Goal: Task Accomplishment & Management: Manage account settings

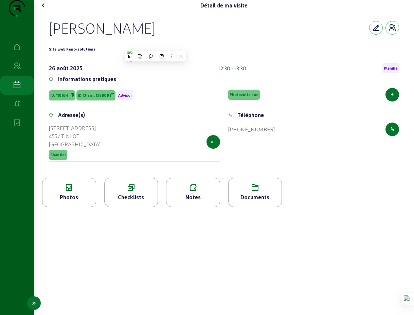
click at [16, 89] on icon at bounding box center [17, 85] width 8 height 8
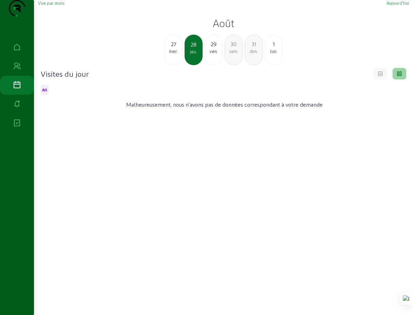
click at [273, 54] on div "lun." at bounding box center [273, 51] width 17 height 6
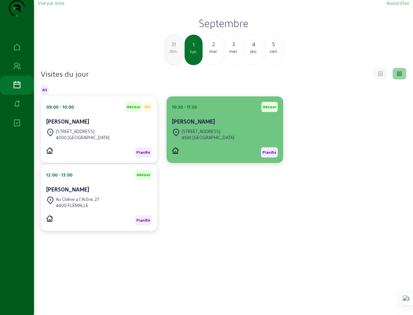
click at [199, 125] on cam-card-title "[PERSON_NAME]" at bounding box center [193, 121] width 43 height 6
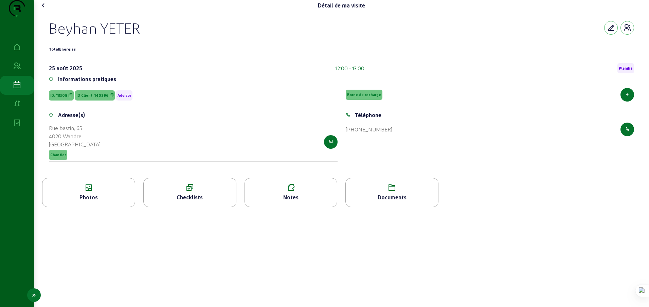
click at [17, 89] on icon at bounding box center [17, 85] width 8 height 8
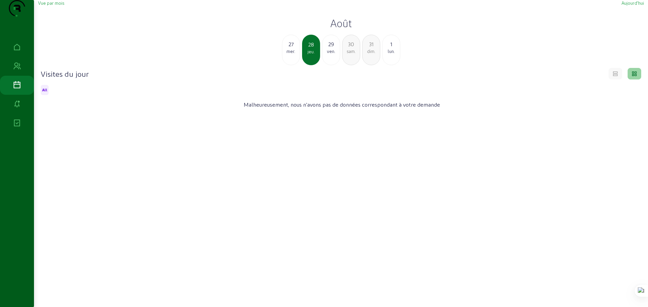
click at [390, 48] on div "1" at bounding box center [391, 44] width 17 height 8
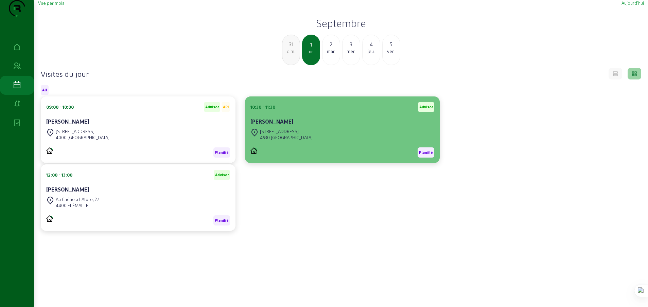
click at [294, 135] on div "[STREET_ADDRESS]" at bounding box center [286, 131] width 53 height 6
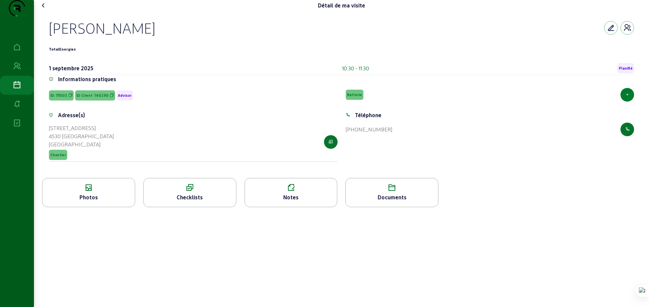
click at [627, 97] on icon "button" at bounding box center [628, 94] width 4 height 5
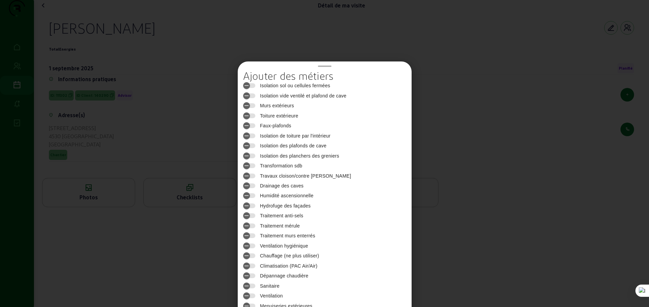
click at [517, 97] on div at bounding box center [324, 153] width 649 height 307
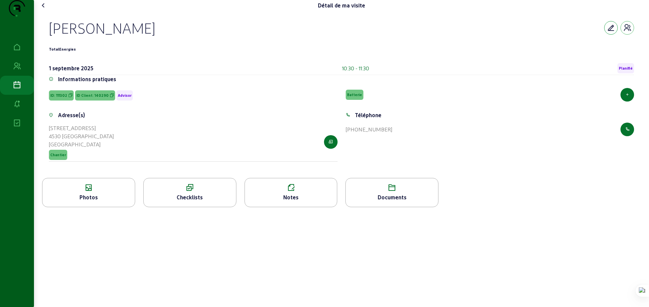
click at [609, 32] on icon "button" at bounding box center [611, 28] width 8 height 8
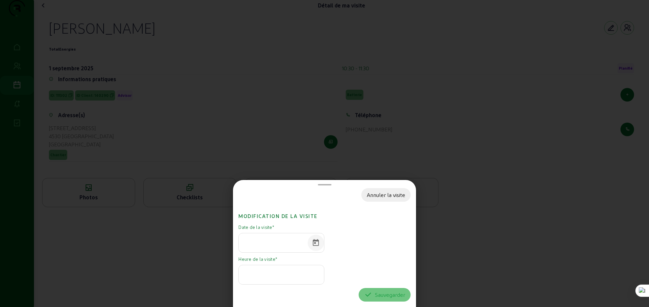
click at [316, 243] on span "Open calendar" at bounding box center [316, 243] width 16 height 16
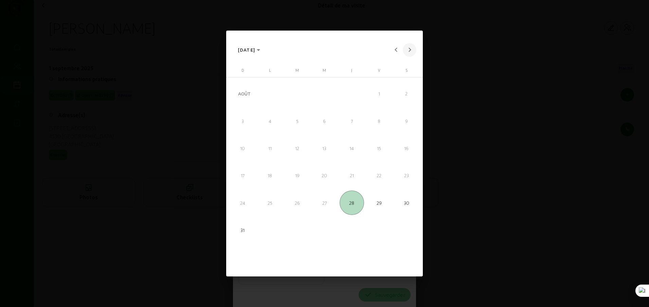
click at [410, 49] on button "Next month" at bounding box center [410, 50] width 14 height 14
click at [269, 123] on span "1" at bounding box center [270, 121] width 24 height 24
type input "[DATE]"
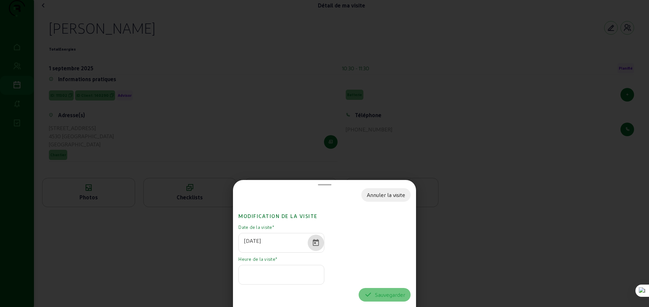
click at [272, 275] on input at bounding box center [281, 273] width 74 height 8
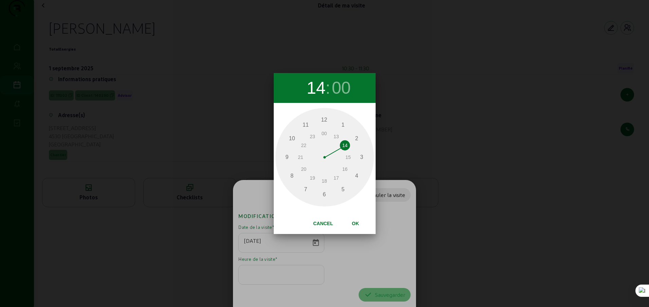
type input "13"
drag, startPoint x: 322, startPoint y: 120, endPoint x: 338, endPoint y: 139, distance: 25.4
click at [325, 139] on div "1 2 3 4 5 6 7 8 9 10 11 12 13 14 15 16 17 18 19 20 21 22 23 00" at bounding box center [325, 157] width 0 height 85
type input "30"
drag, startPoint x: 325, startPoint y: 115, endPoint x: 326, endPoint y: 188, distance: 72.7
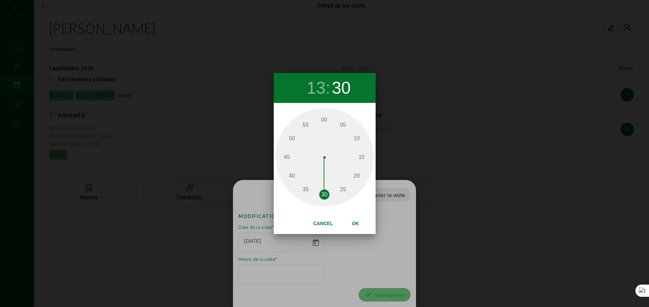
click at [325, 188] on div "00 05 10 15 20 25 30 35 40 45 50 55" at bounding box center [325, 157] width 0 height 85
click at [356, 222] on span "Ok" at bounding box center [356, 223] width 18 height 5
type input "13:30"
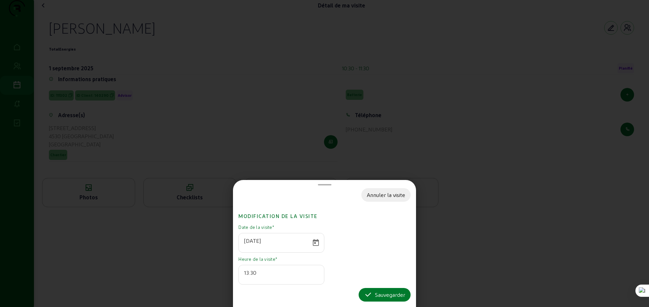
click at [383, 295] on div "Sauvegarder" at bounding box center [384, 295] width 41 height 8
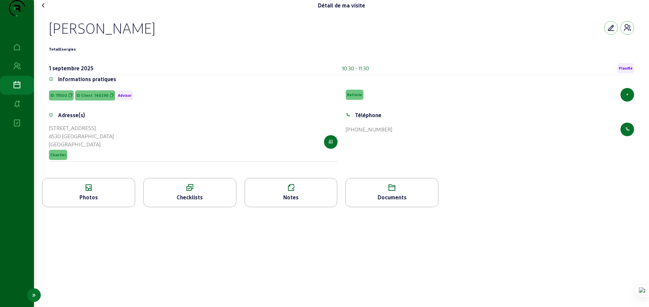
click at [17, 89] on icon at bounding box center [17, 85] width 8 height 8
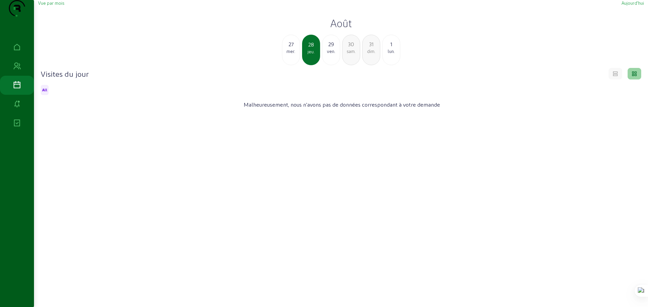
click at [392, 54] on div "lun." at bounding box center [391, 51] width 17 height 6
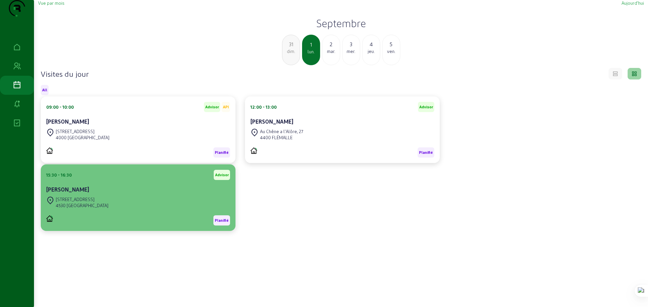
click at [79, 193] on cam-card-title "[PERSON_NAME]" at bounding box center [67, 189] width 43 height 6
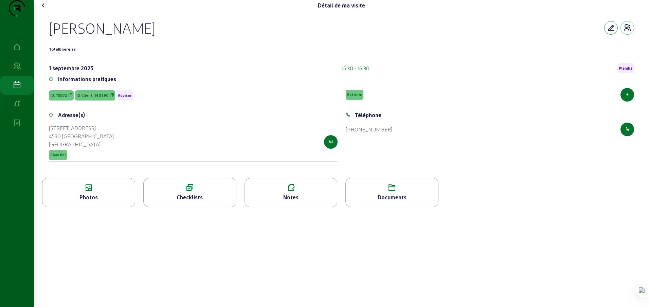
click at [611, 32] on icon "button" at bounding box center [611, 28] width 8 height 8
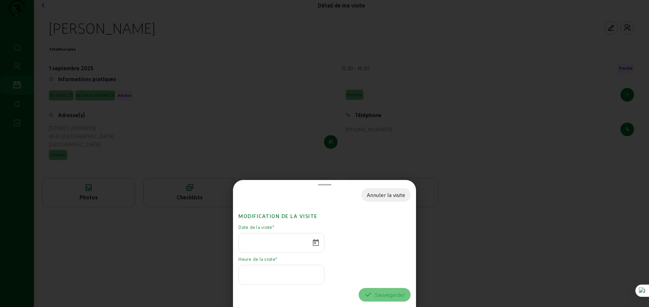
click at [284, 244] on input at bounding box center [275, 241] width 62 height 8
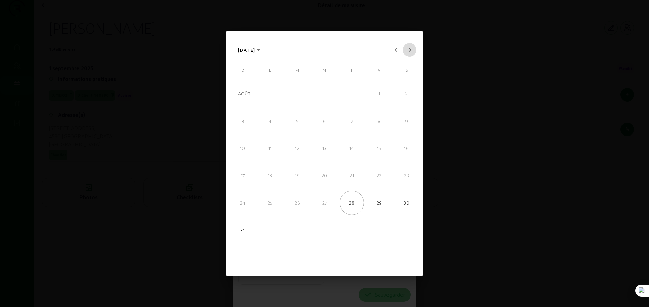
click at [409, 48] on button "Next month" at bounding box center [410, 50] width 14 height 14
click at [269, 122] on span "1" at bounding box center [270, 121] width 24 height 24
type input "[DATE]"
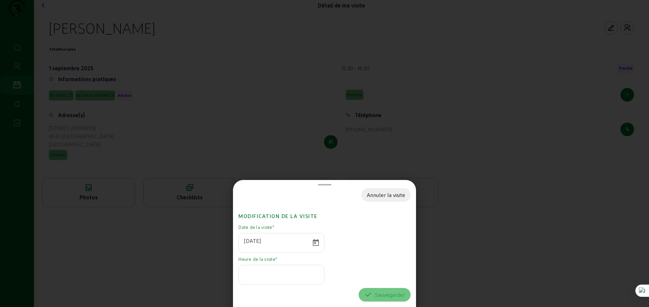
click at [265, 274] on input at bounding box center [281, 273] width 74 height 8
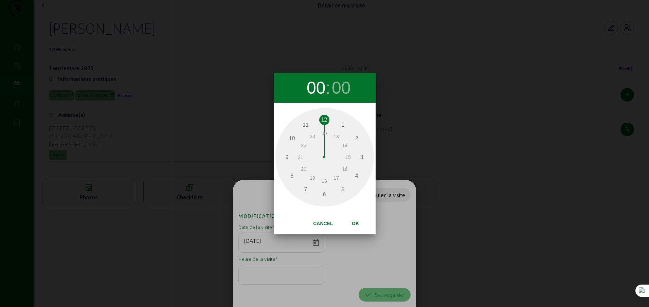
type input "13"
drag, startPoint x: 324, startPoint y: 120, endPoint x: 336, endPoint y: 136, distance: 20.1
click at [325, 136] on div "1 2 3 4 5 6 7 8 9 10 11 12 13 14 15 16 17 18 19 20 21 22 23 00" at bounding box center [325, 157] width 0 height 85
type input "30"
drag, startPoint x: 325, startPoint y: 120, endPoint x: 324, endPoint y: 197, distance: 77.1
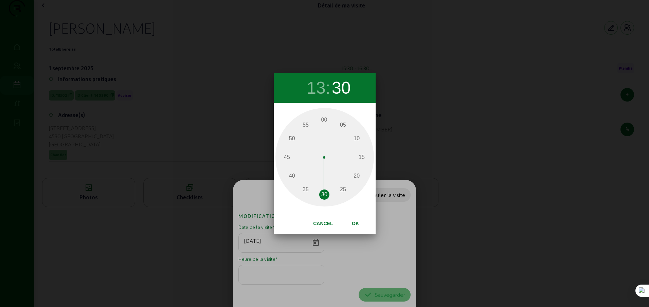
click at [325, 197] on div "00 05 10 15 20 25 30 35 40 45 50 55" at bounding box center [325, 157] width 0 height 85
click at [357, 222] on span "Ok" at bounding box center [356, 223] width 18 height 5
type input "13:30"
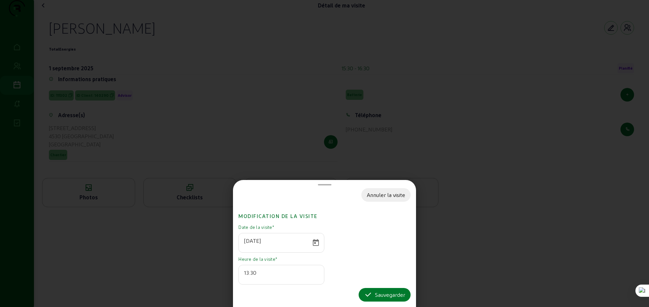
click at [388, 295] on div "Sauvegarder" at bounding box center [384, 295] width 41 height 8
